Goal: Contribute content: Contribute content

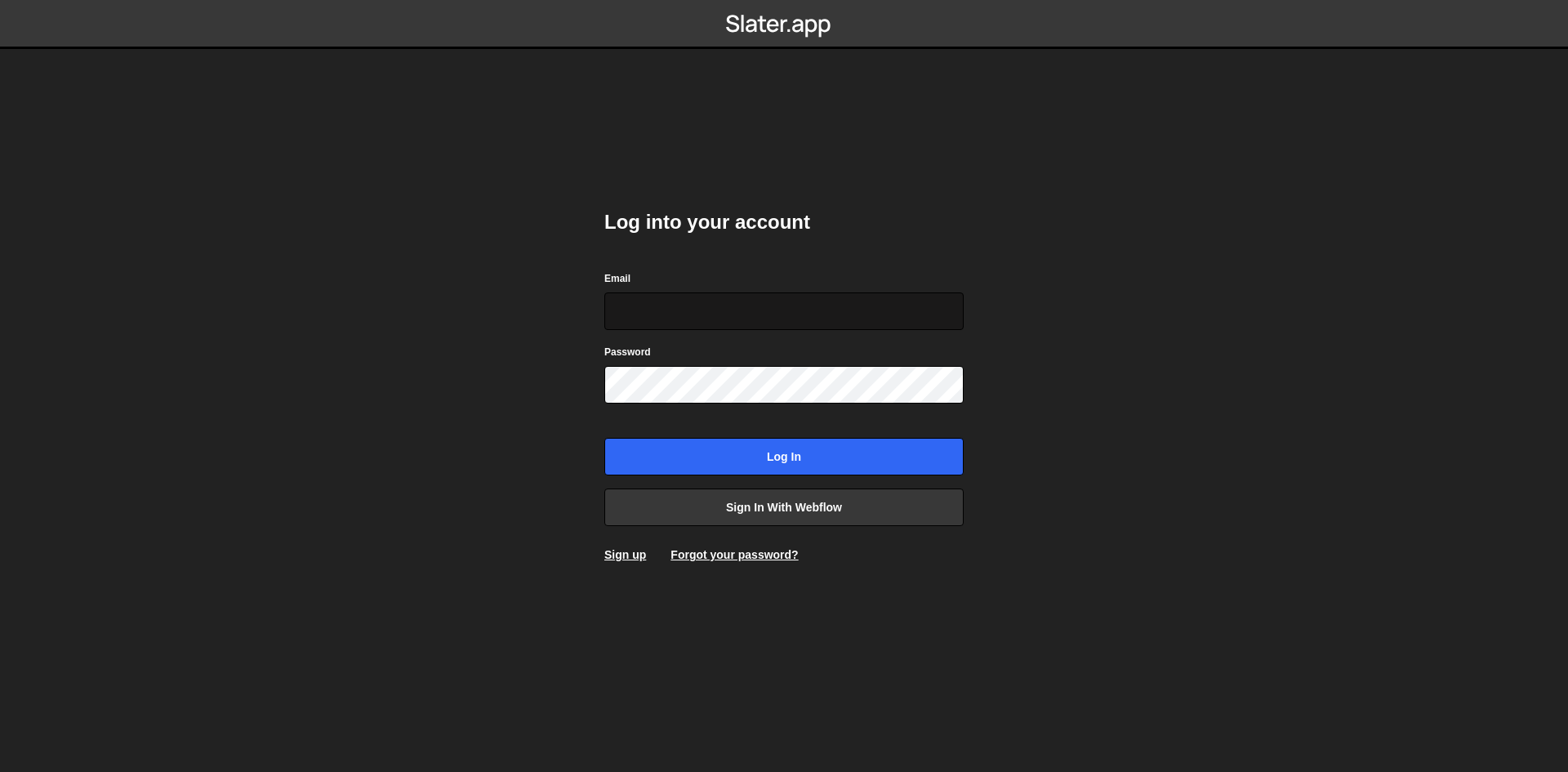
click at [698, 324] on input "Email" at bounding box center [784, 311] width 359 height 38
click at [810, 407] on form "Email Password Log in" at bounding box center [784, 373] width 359 height 206
click at [794, 510] on link "Sign in with Webflow" at bounding box center [784, 507] width 359 height 38
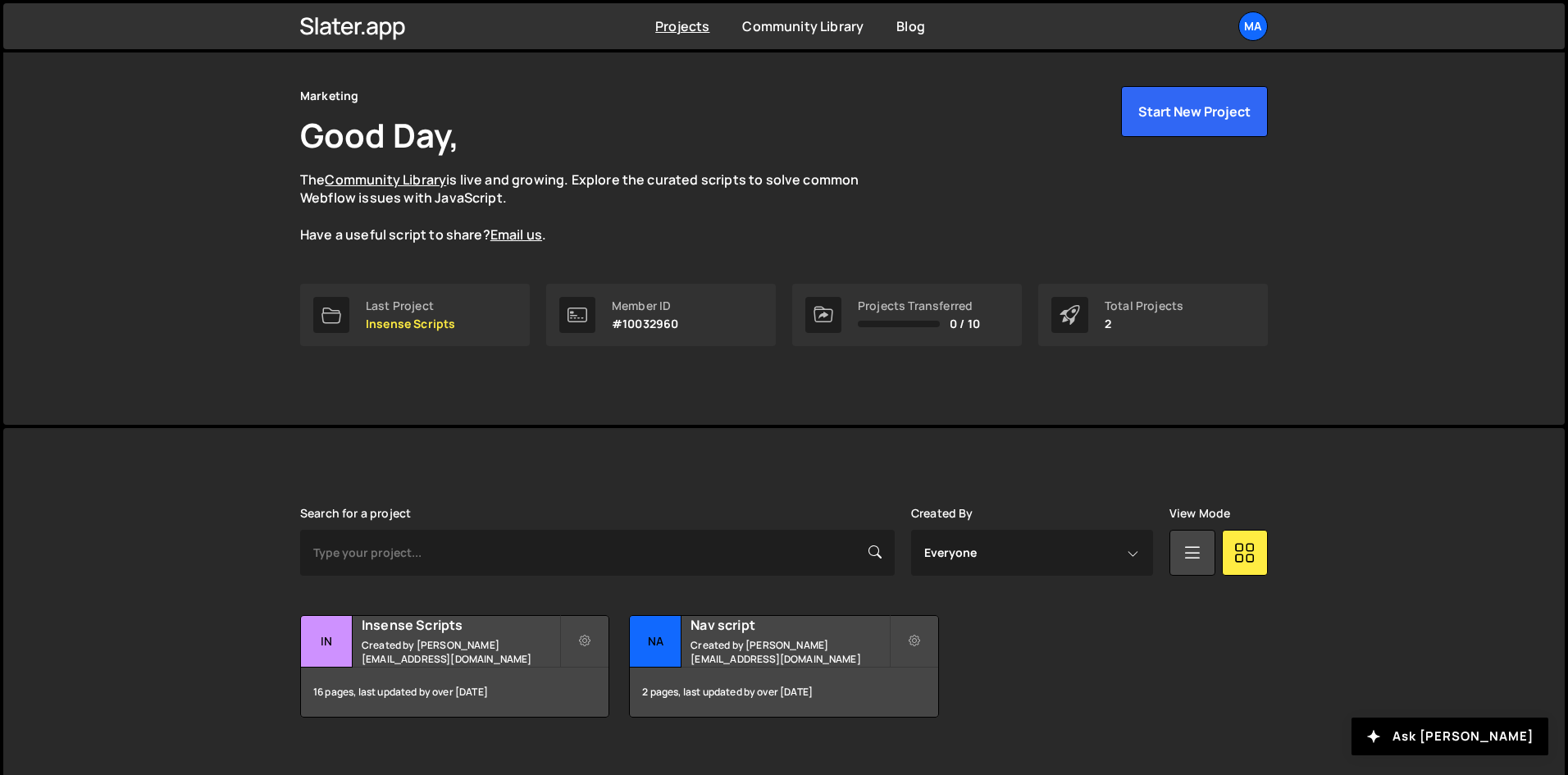
scroll to position [70, 0]
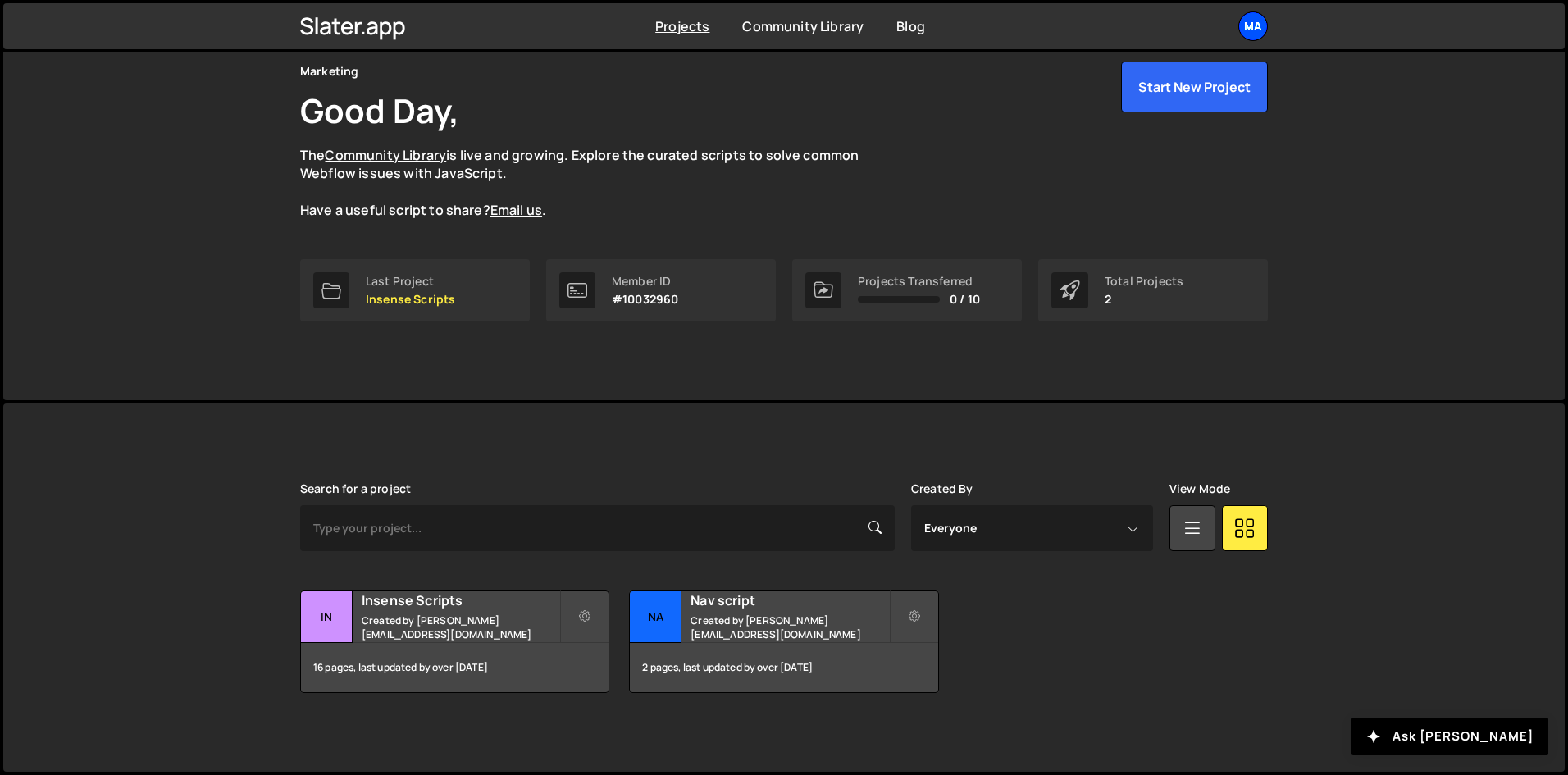
click at [1261, 32] on div "Ma" at bounding box center [1253, 26] width 30 height 30
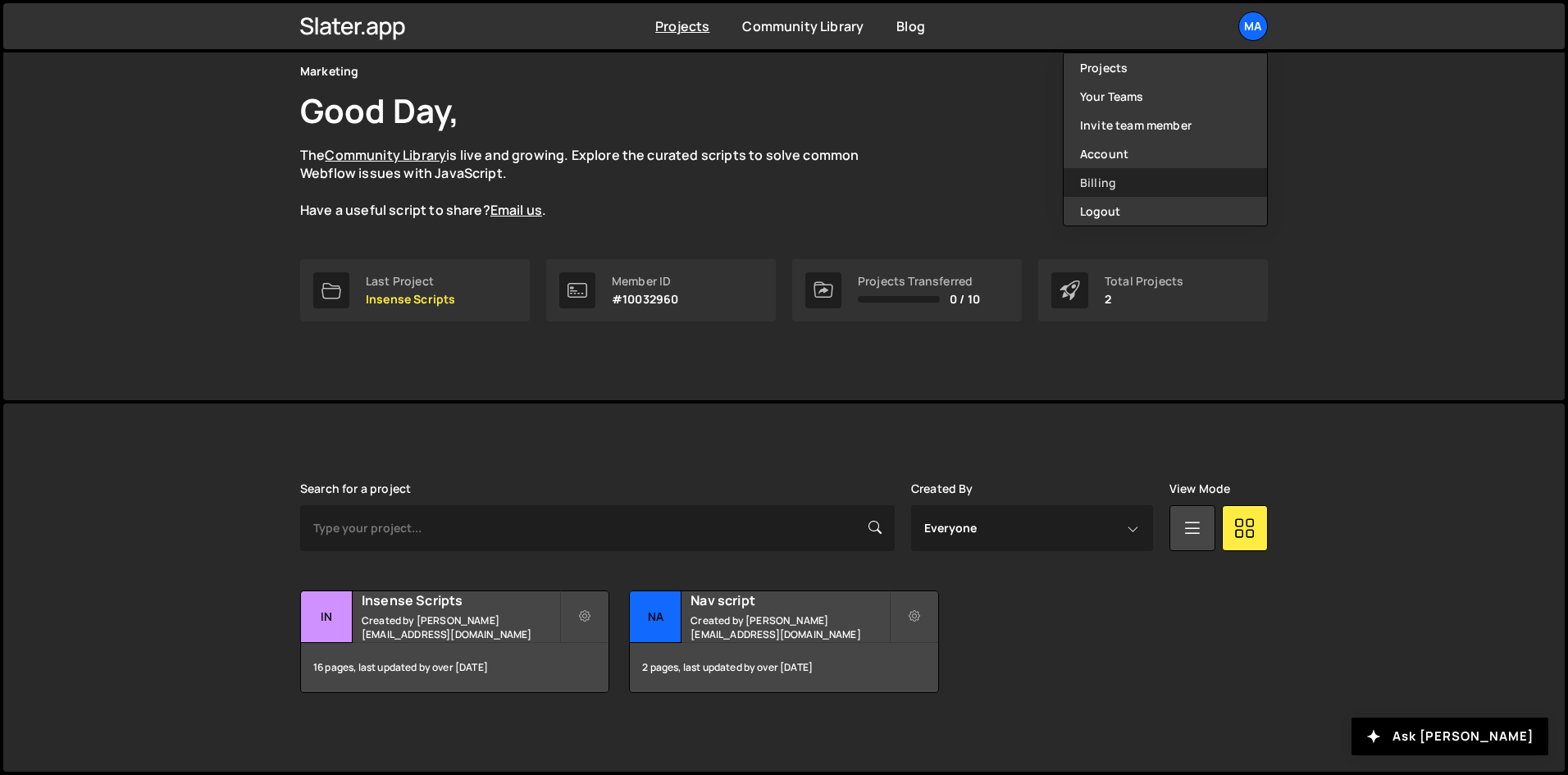
click at [1121, 178] on link "Billing" at bounding box center [1166, 183] width 203 height 29
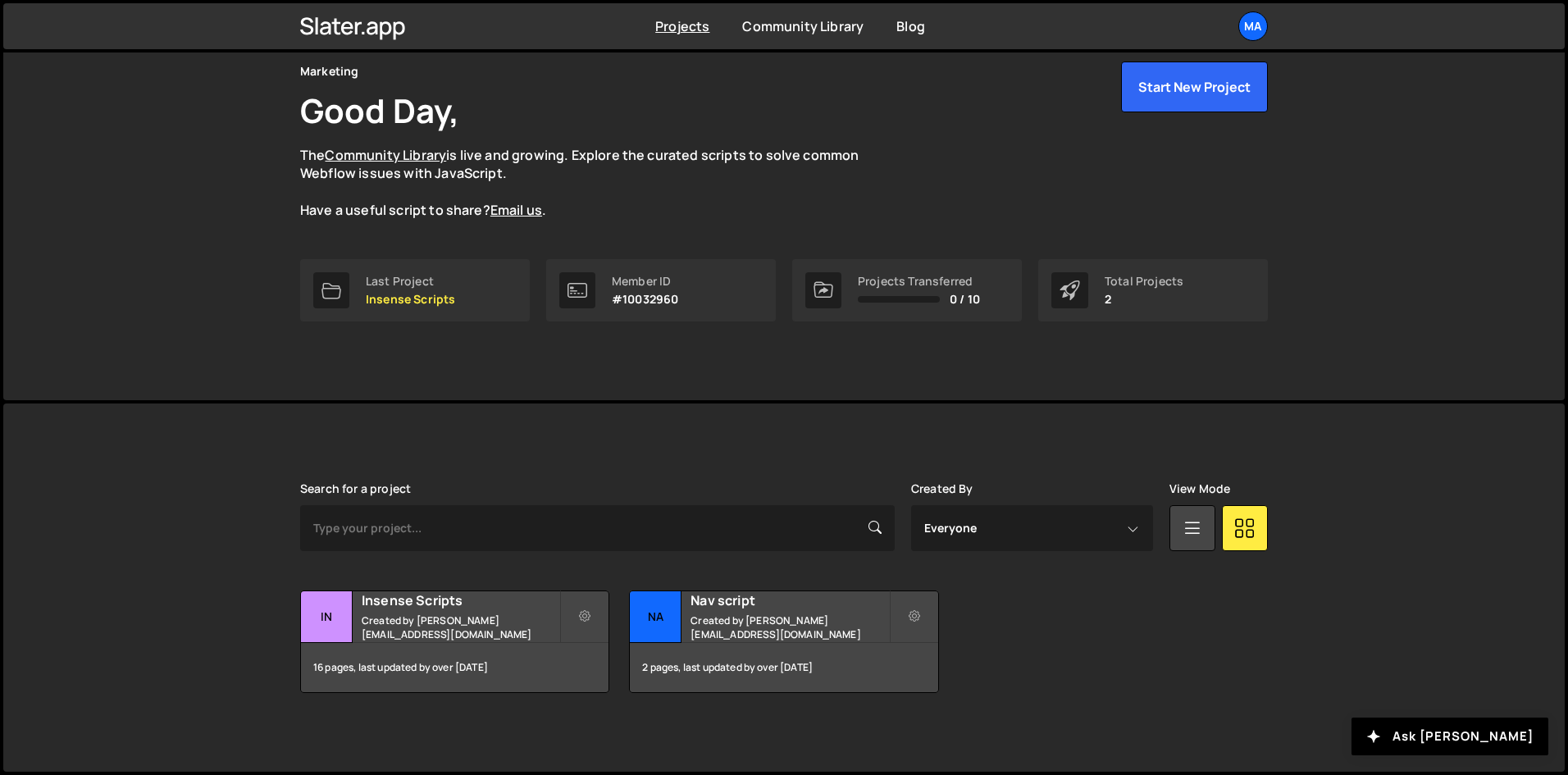
click at [739, 382] on div "Marketing Good Day, The Community Library is live and growing. Explore the cura…" at bounding box center [784, 192] width 1017 height 417
click at [469, 646] on div "16 pages, last updated by over 1 year ago" at bounding box center [455, 667] width 308 height 49
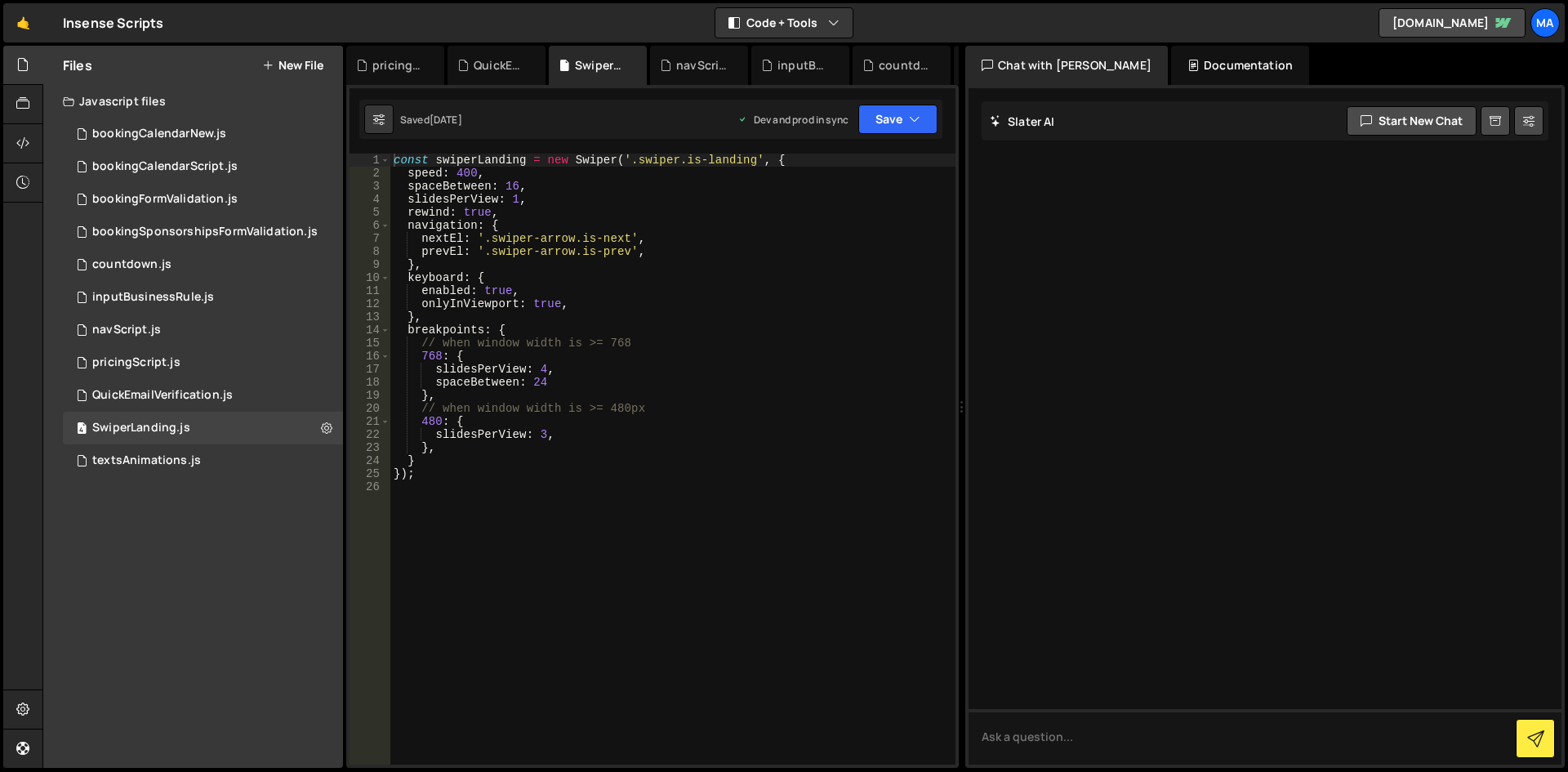
click at [208, 505] on div "Files New File Javascript files 6 bookingCalendarNew.js 0 0 bookingCalendarScri…" at bounding box center [193, 407] width 300 height 722
click at [302, 70] on button "New File" at bounding box center [293, 65] width 61 height 13
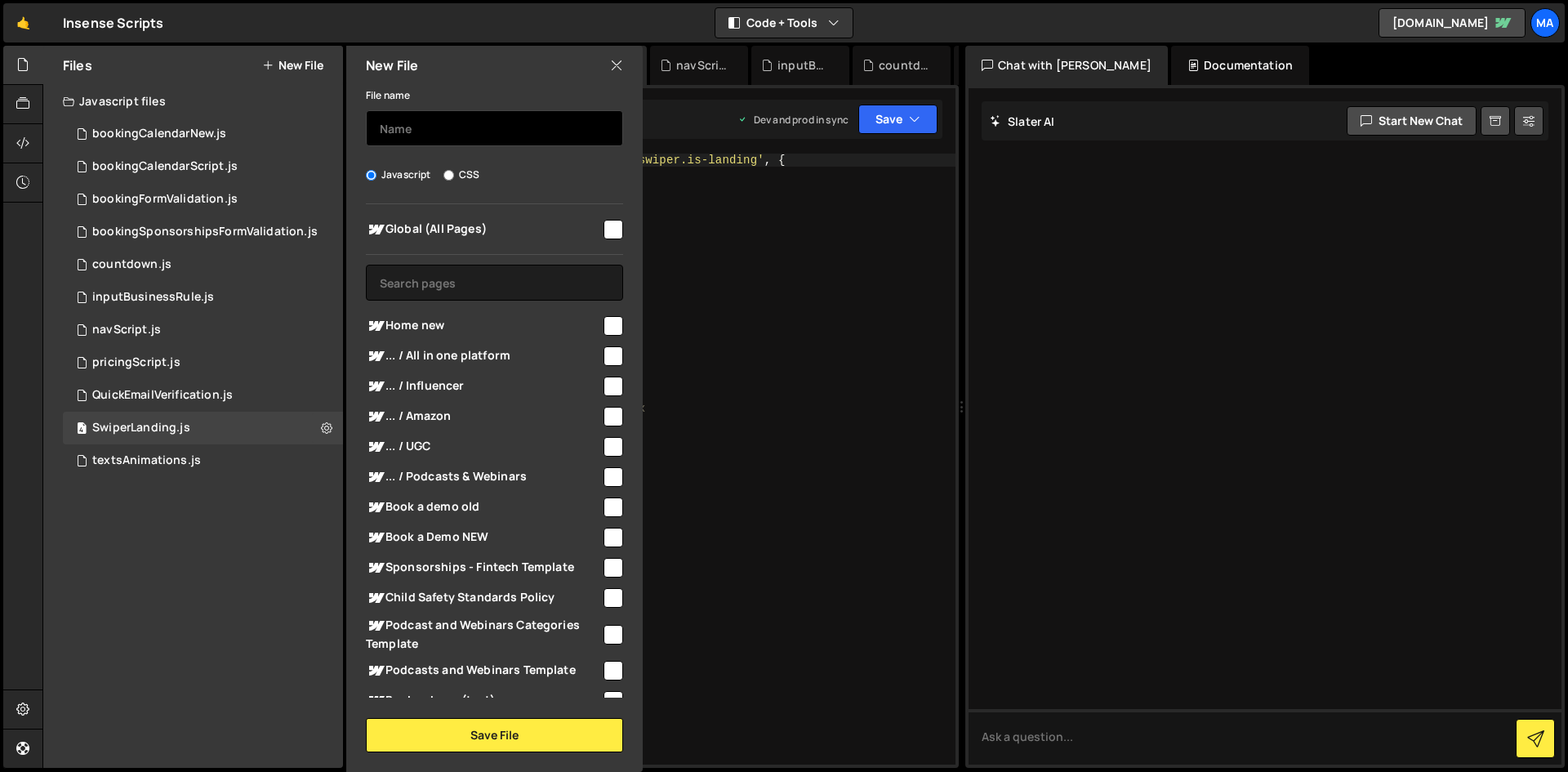
click at [482, 130] on input "text" at bounding box center [494, 128] width 257 height 36
type input "yearUpdate"
click at [607, 228] on input "checkbox" at bounding box center [613, 229] width 20 height 20
checkbox input "true"
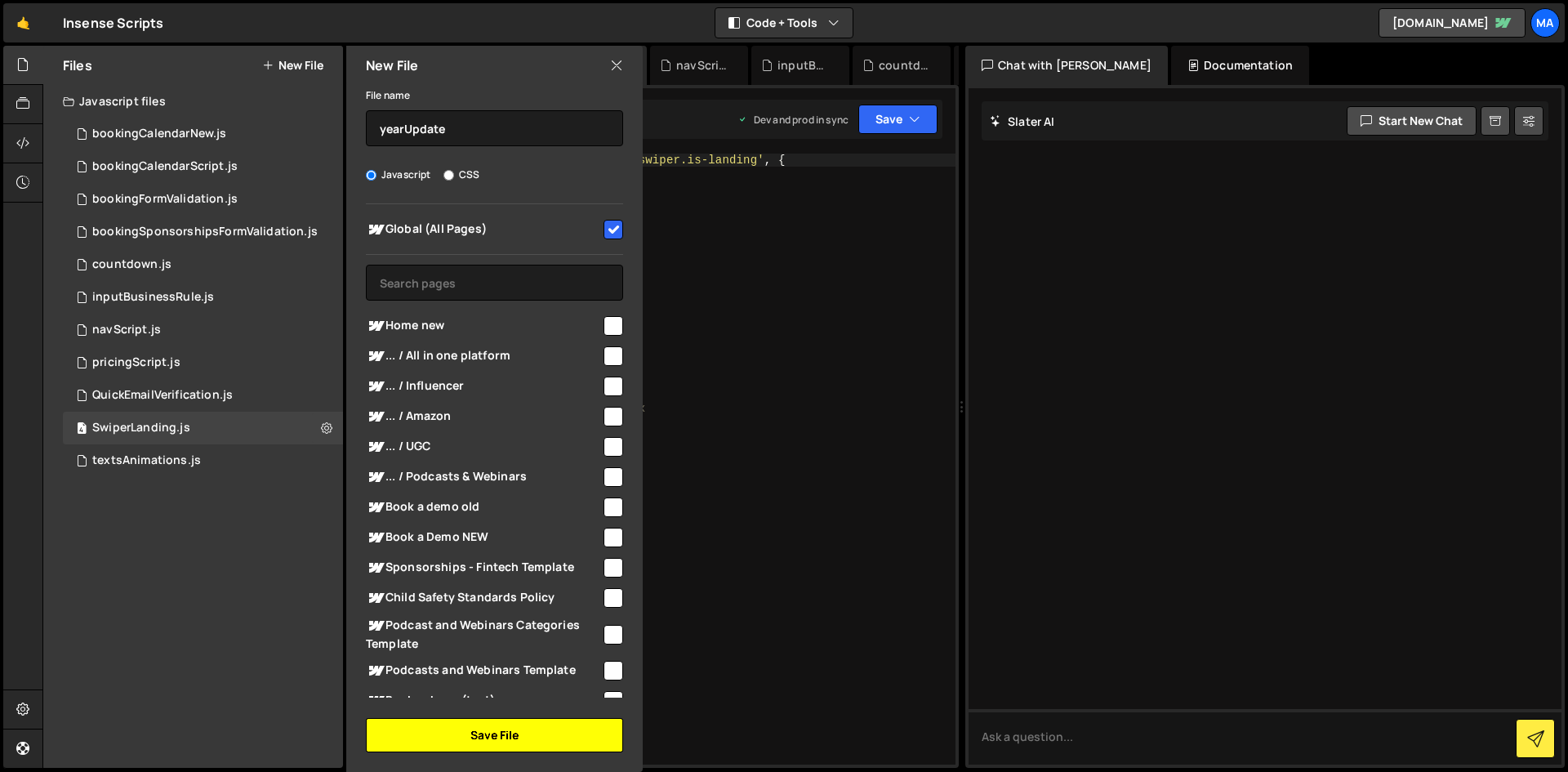
click at [571, 741] on button "Save File" at bounding box center [494, 735] width 257 height 34
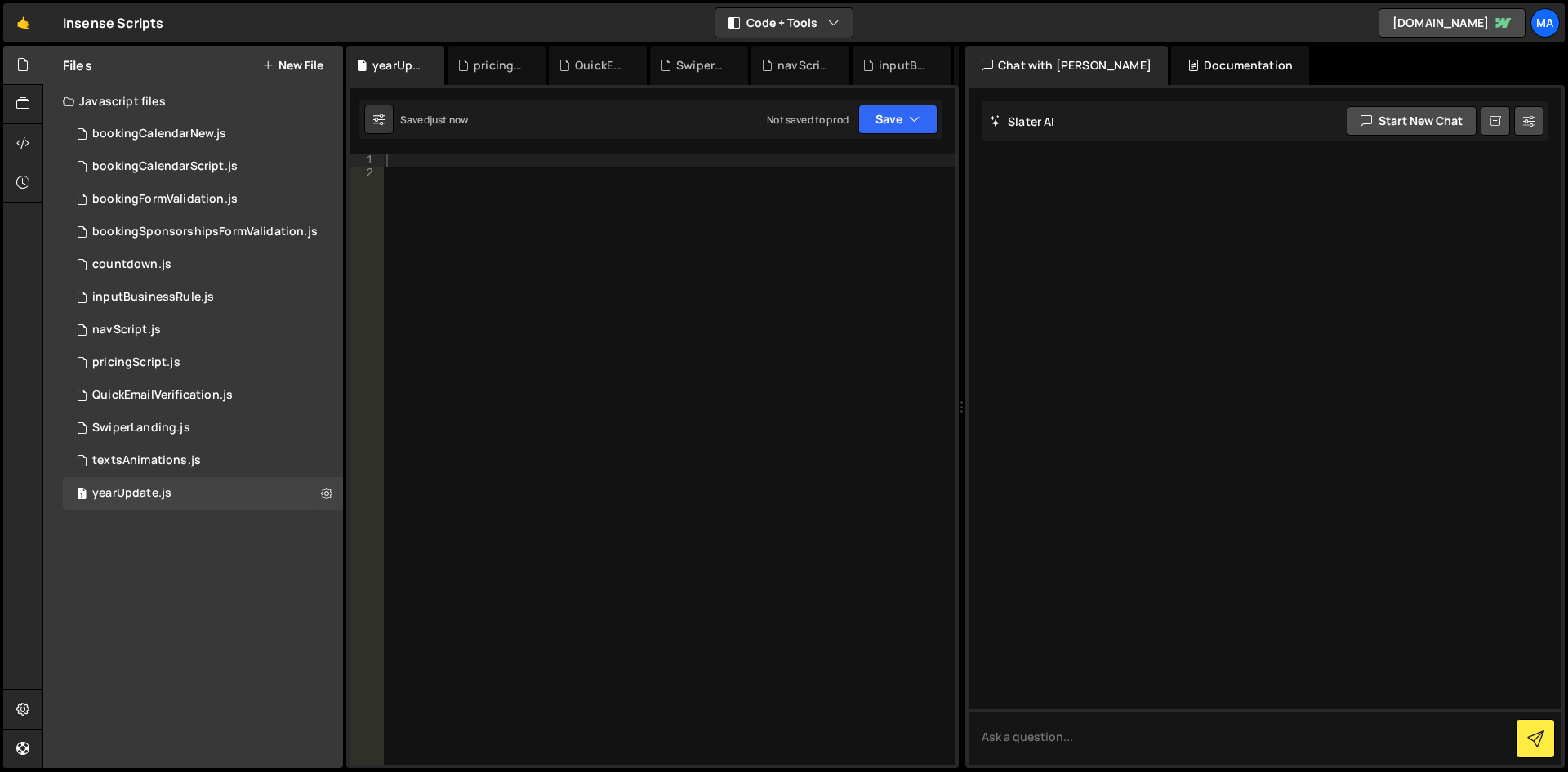
click at [678, 321] on div at bounding box center [669, 471] width 572 height 637
click at [598, 157] on div at bounding box center [669, 471] width 572 height 637
paste textarea "[data-current-year]"
type textarea "[data-current-year]"
click at [614, 313] on div at bounding box center [669, 471] width 572 height 637
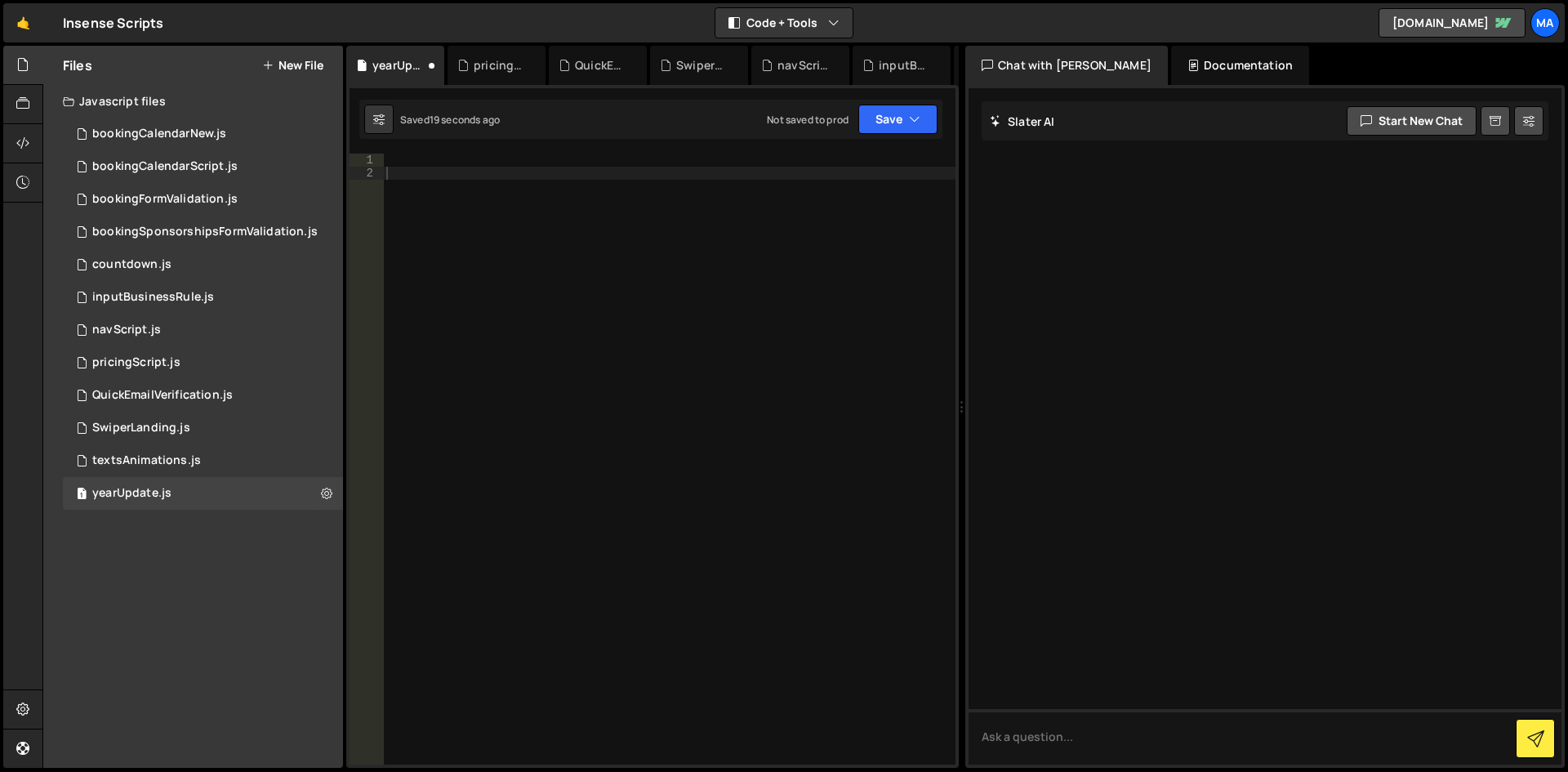
click at [549, 149] on div "XXXXXXXXXXXXXXXXXXXXXXXXXXXXXXXXXXXXXXXXXXXXXXXXXXXXXXXXXXXXXXXXXXXXXXXXXXXXXXX…" at bounding box center [653, 426] width 613 height 682
click at [545, 162] on div at bounding box center [669, 471] width 572 height 637
paste textarea "currentYear();"
type textarea "currentYear();"
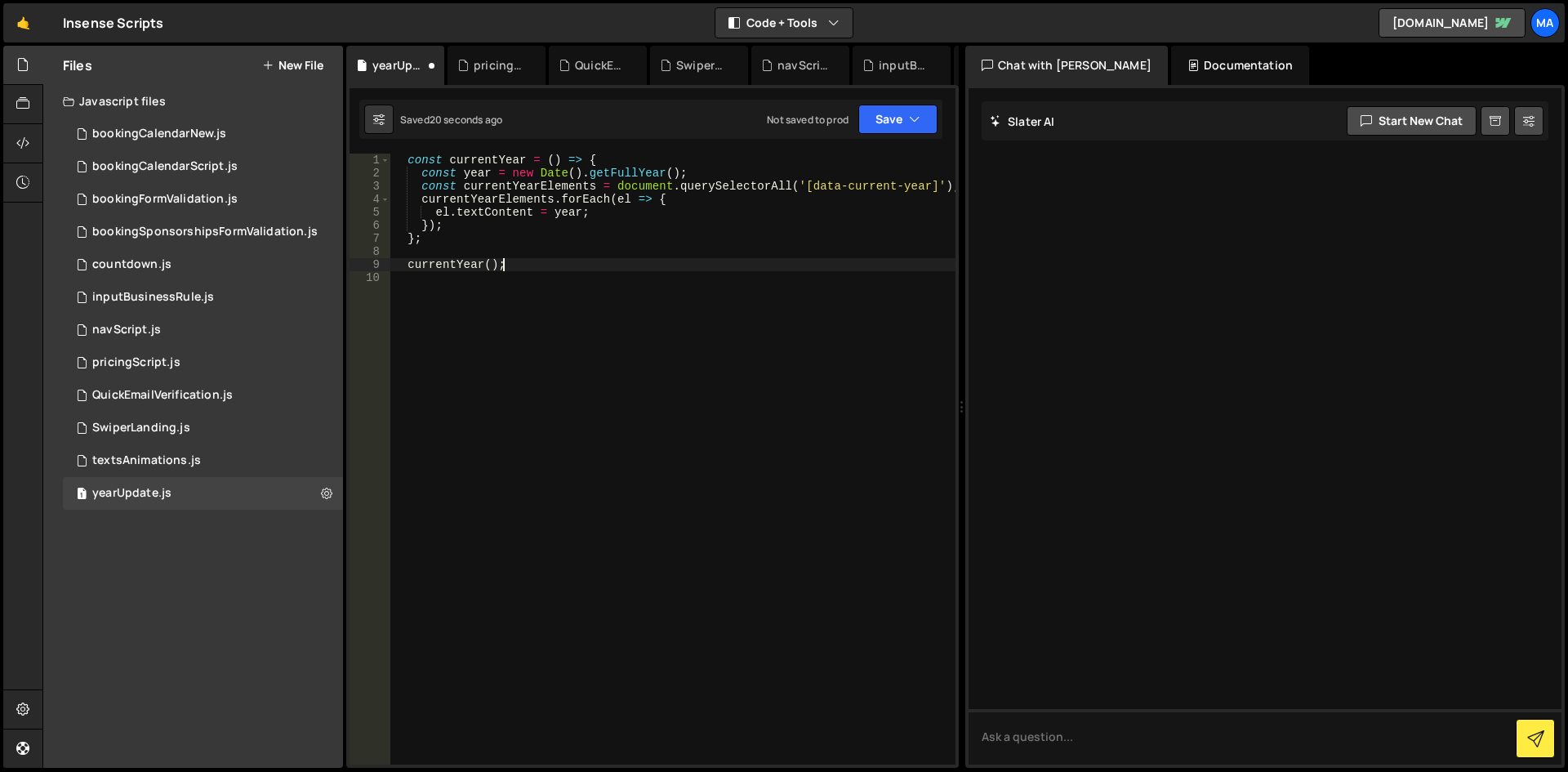
click at [644, 320] on div "const currentYear = ( ) => { const year = new Date ( ) . getFullYear ( ) ; cons…" at bounding box center [673, 471] width 565 height 637
drag, startPoint x: 799, startPoint y: 184, endPoint x: 925, endPoint y: 188, distance: 126.1
click at [925, 188] on div "const currentYear = ( ) => { const year = new Date ( ) . getFullYear ( ) ; cons…" at bounding box center [673, 471] width 565 height 637
click at [897, 121] on button "Save" at bounding box center [897, 119] width 79 height 30
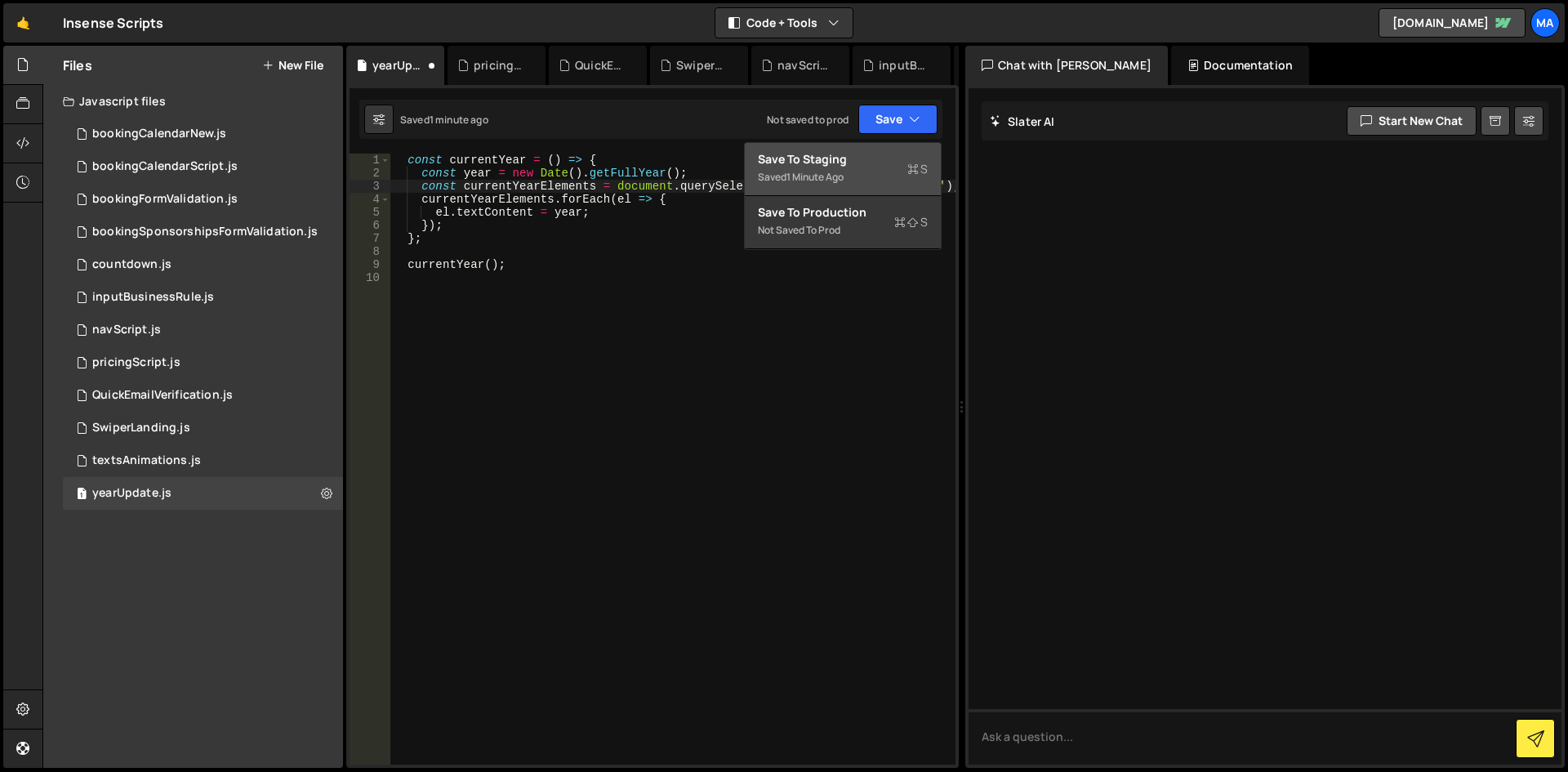
click at [857, 173] on div "Saved 1 minute ago" at bounding box center [843, 177] width 170 height 20
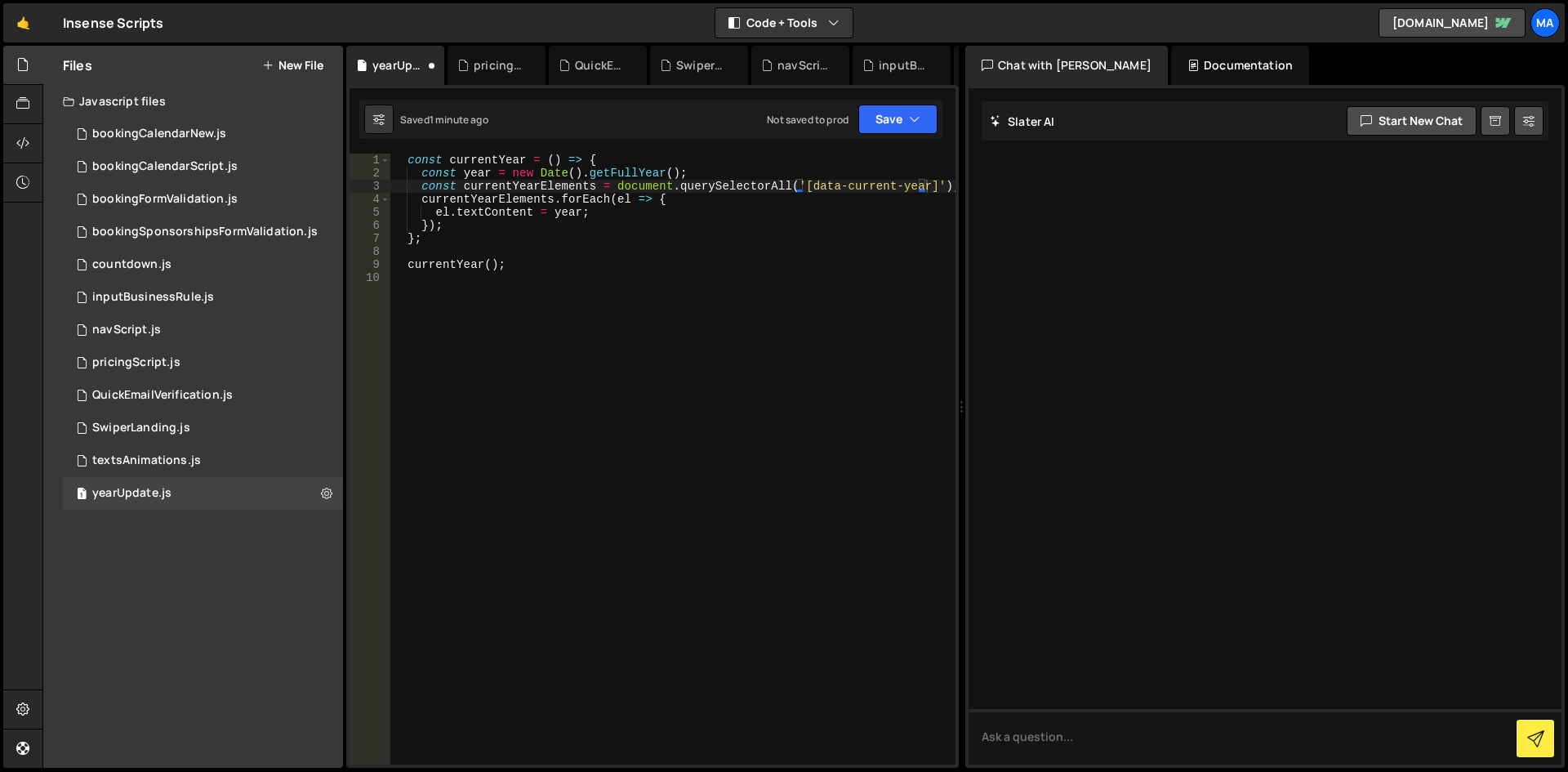
type textarea "currentYear();"
click at [561, 263] on div "const currentYear = ( ) => { const year = new Date ( ) . getFullYear ( ) ; cons…" at bounding box center [673, 471] width 565 height 637
